Goal: Information Seeking & Learning: Learn about a topic

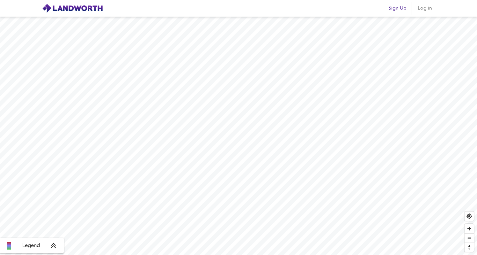
click at [56, 246] on icon at bounding box center [54, 245] width 6 height 6
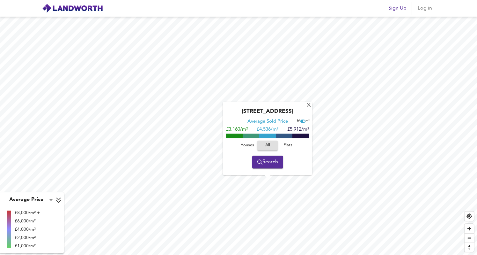
click at [252, 146] on span "Houses" at bounding box center [247, 145] width 17 height 7
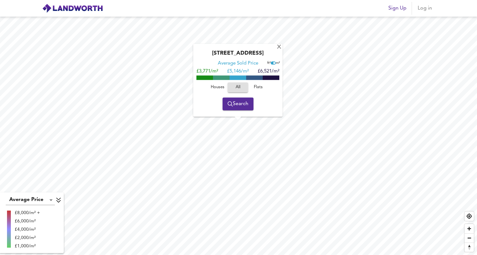
click at [217, 86] on span "Houses" at bounding box center [217, 87] width 17 height 7
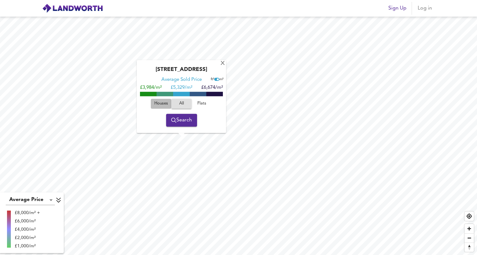
click at [156, 104] on span "Houses" at bounding box center [161, 103] width 17 height 7
click at [225, 60] on div "[GEOGRAPHIC_DATA] Average Sold Price ft² m² £5,041/m² £ 6,395/m² £7,748/m² Hous…" at bounding box center [181, 96] width 89 height 73
click at [223, 63] on div "X" at bounding box center [222, 64] width 5 height 6
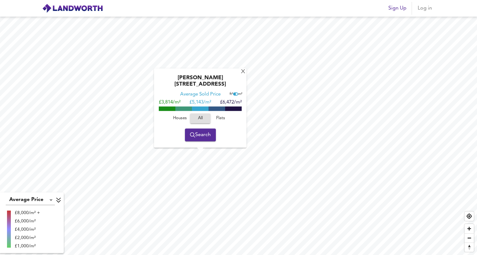
click at [176, 119] on span "Houses" at bounding box center [179, 118] width 17 height 7
click at [241, 75] on div "X" at bounding box center [243, 72] width 5 height 6
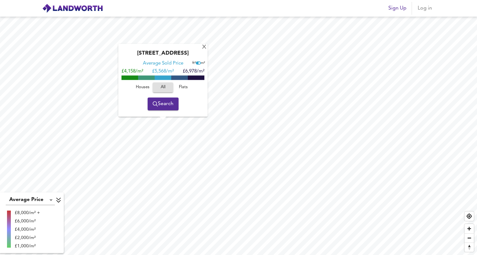
click at [143, 86] on span "Houses" at bounding box center [142, 87] width 17 height 7
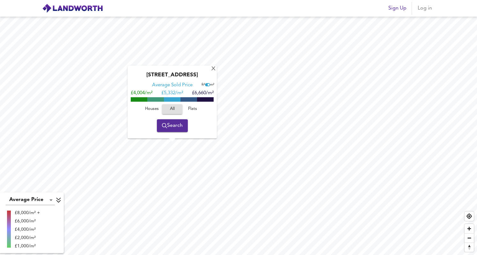
click at [147, 109] on span "Houses" at bounding box center [151, 108] width 17 height 7
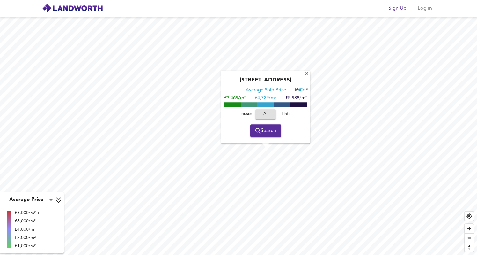
click at [244, 117] on span "Houses" at bounding box center [245, 113] width 17 height 7
click at [308, 74] on div "X" at bounding box center [306, 74] width 5 height 6
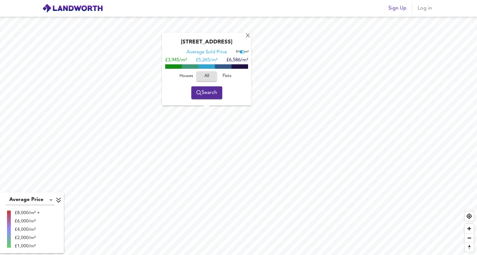
click at [188, 75] on span "Houses" at bounding box center [186, 75] width 17 height 7
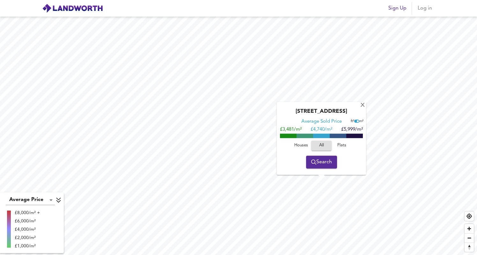
click at [296, 145] on span "Houses" at bounding box center [301, 145] width 17 height 7
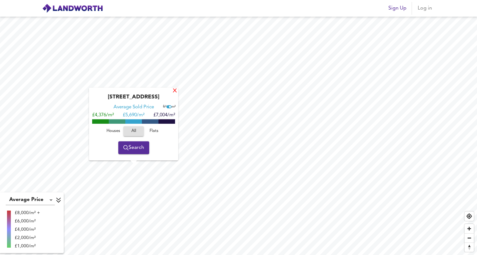
click at [174, 92] on div "X" at bounding box center [174, 91] width 5 height 6
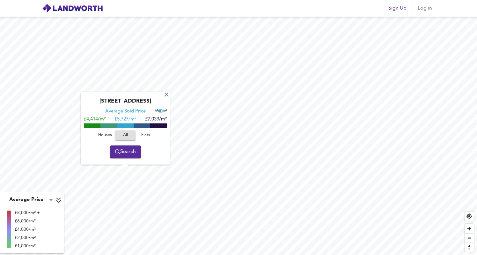
click at [105, 134] on span "Houses" at bounding box center [104, 134] width 17 height 7
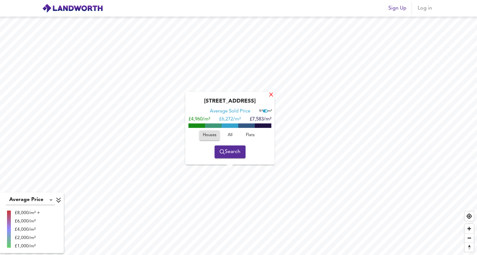
click at [272, 96] on div "X" at bounding box center [271, 95] width 5 height 6
